Goal: Task Accomplishment & Management: Manage account settings

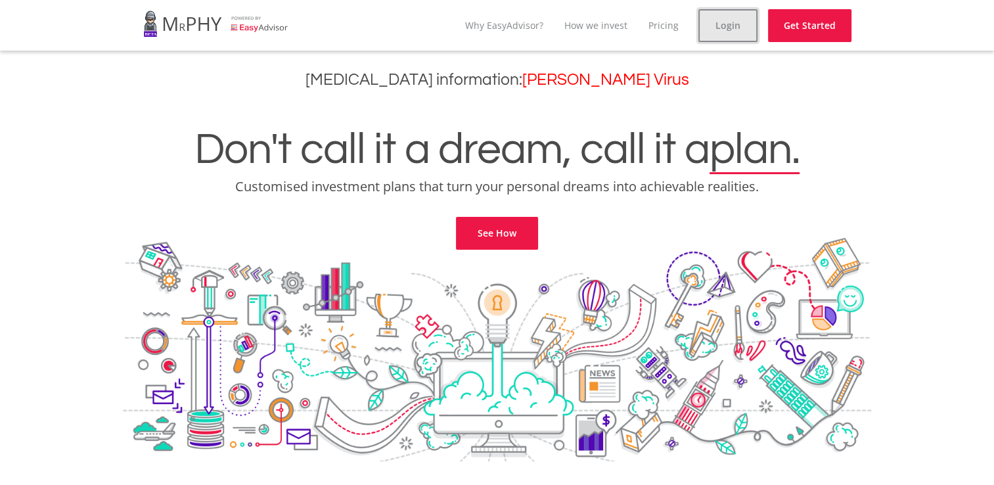
click at [736, 22] on link "Login" at bounding box center [728, 25] width 59 height 33
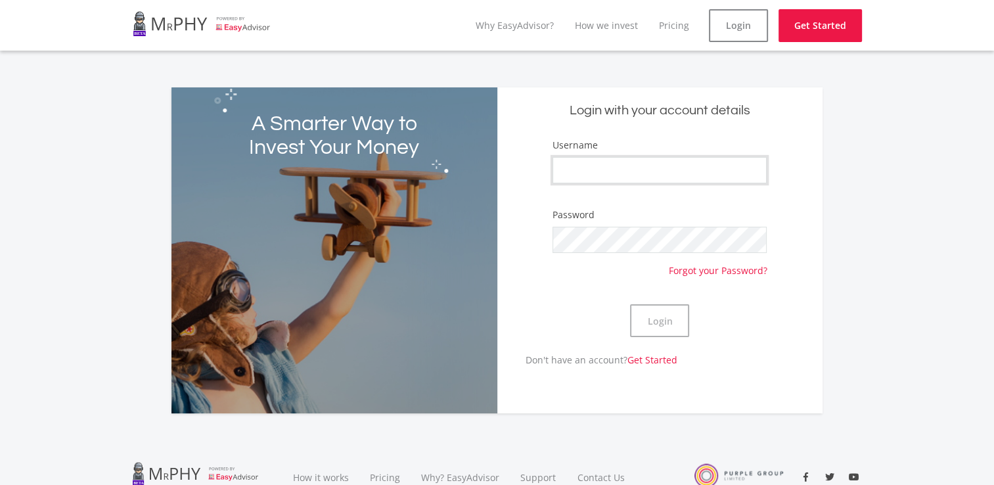
click at [655, 160] on input "Username" at bounding box center [660, 170] width 214 height 26
click at [655, 160] on input "[EMAIL_ADDRESS][DOMAIN_NAME]" at bounding box center [660, 170] width 214 height 26
type input "ayanday"
click at [664, 317] on button "Login" at bounding box center [659, 320] width 59 height 33
